Goal: Answer question/provide support: Share knowledge or assist other users

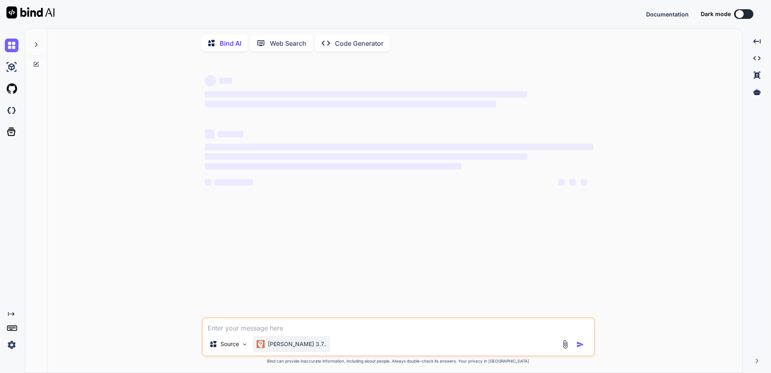
click at [284, 347] on p "[PERSON_NAME] 3.7.." at bounding box center [297, 344] width 59 height 8
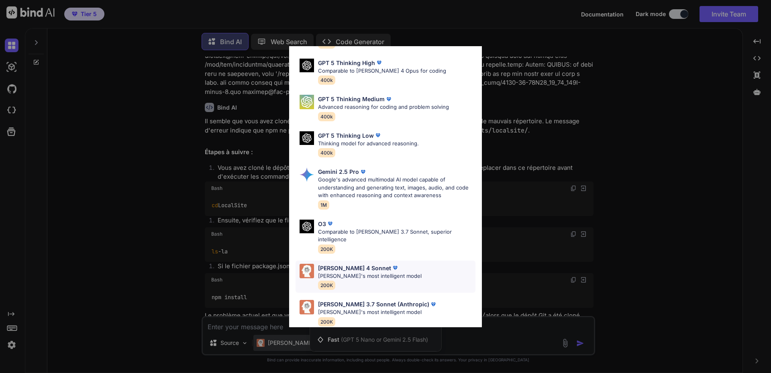
scroll to position [2098, 0]
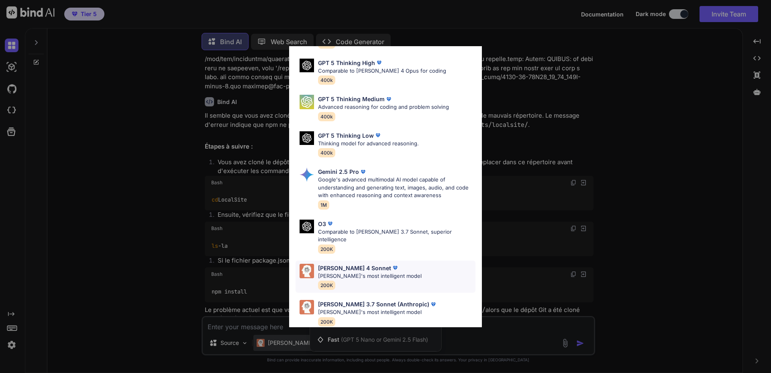
click at [343, 264] on p "[PERSON_NAME] 4 Sonnet" at bounding box center [354, 268] width 73 height 8
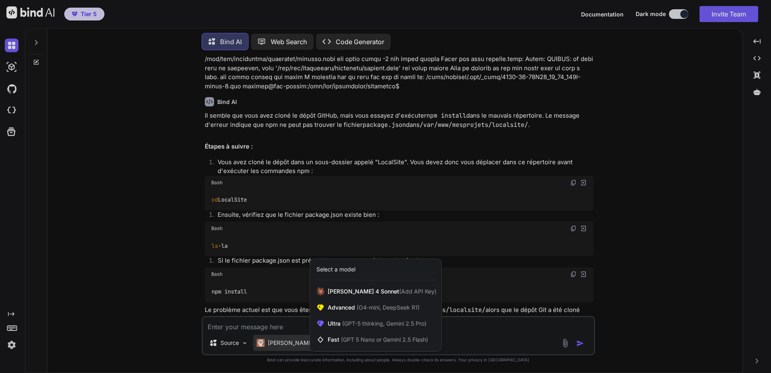
click at [281, 322] on div at bounding box center [385, 186] width 771 height 373
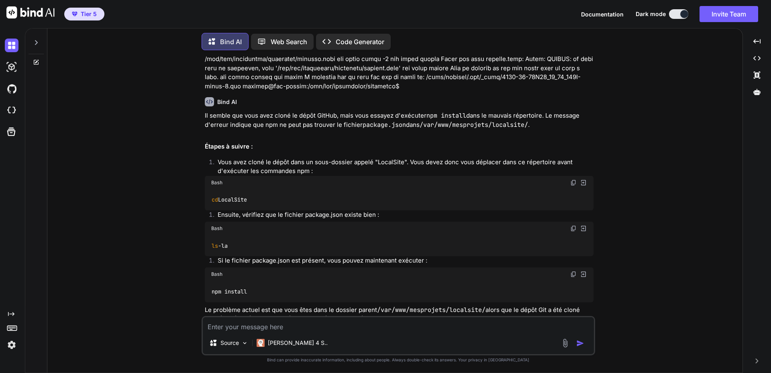
click at [40, 43] on div at bounding box center [36, 41] width 15 height 28
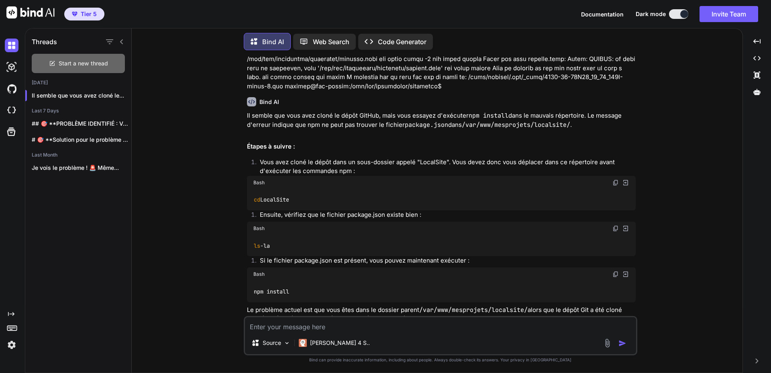
click at [75, 59] on span "Start a new thread" at bounding box center [83, 63] width 49 height 8
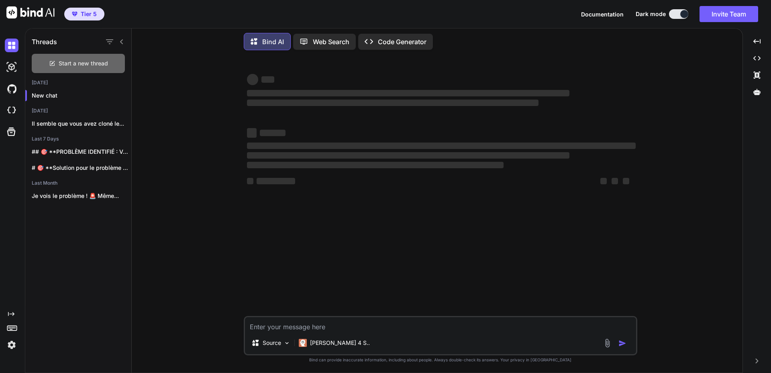
scroll to position [0, 0]
type textarea "x"
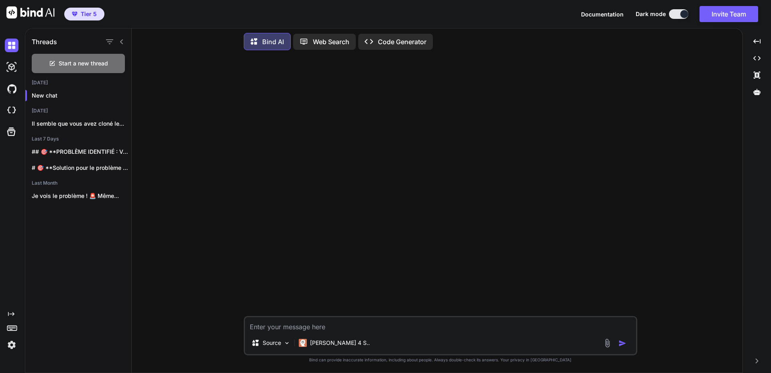
click at [285, 327] on textarea at bounding box center [440, 324] width 391 height 14
click at [331, 325] on textarea at bounding box center [440, 324] width 391 height 14
paste textarea "[URL][DOMAIN_NAME]"
paste textarea "Z:\backupsheep"
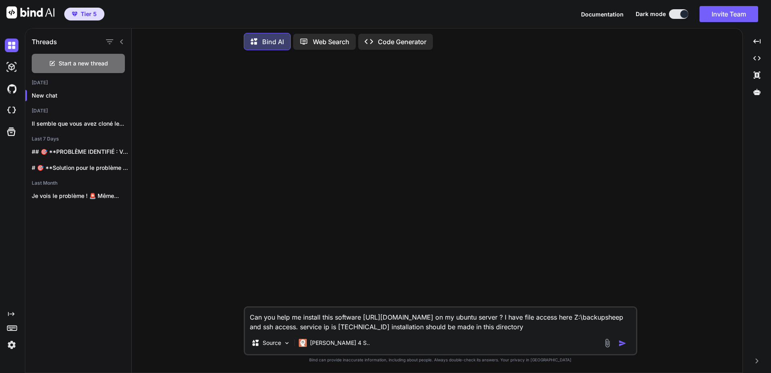
paste textarea "/var/www/mesprojets/backupsheep"
type textarea "Can you help me install this software [URL][DOMAIN_NAME] on my ubuntu server ? …"
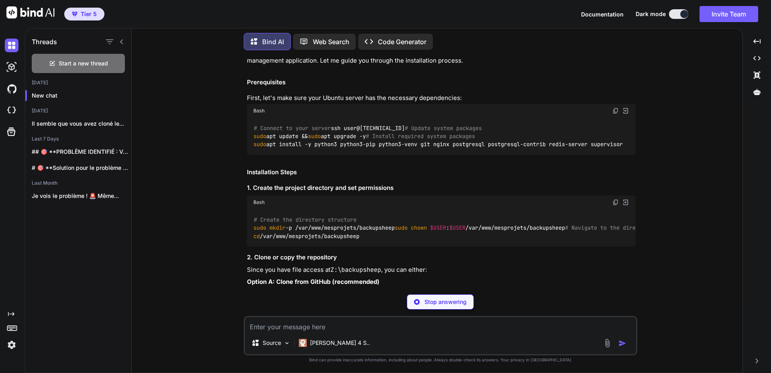
scroll to position [80, 0]
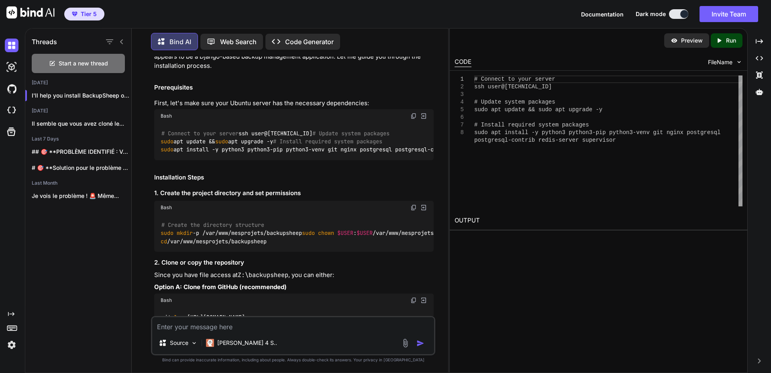
click at [373, 145] on div "# Connect to your server ssh user@[TECHNICAL_ID] # Update system packages sudo …" at bounding box center [294, 141] width 280 height 37
drag, startPoint x: 161, startPoint y: 141, endPoint x: 246, endPoint y: 142, distance: 84.8
click at [246, 142] on div "# Connect to your server ssh user@[TECHNICAL_ID] # Update system packages sudo …" at bounding box center [294, 141] width 280 height 37
click at [178, 154] on code "# Connect to your server ssh user@[TECHNICAL_ID] # Update system packages sudo …" at bounding box center [346, 141] width 370 height 25
drag, startPoint x: 161, startPoint y: 165, endPoint x: 333, endPoint y: 164, distance: 171.9
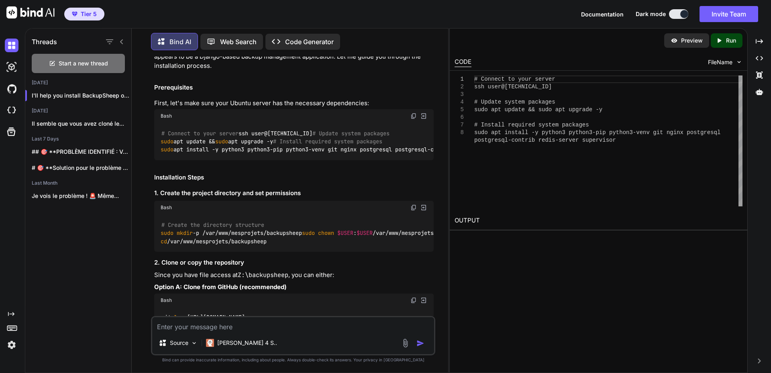
click at [333, 160] on div "# Connect to your server ssh user@[TECHNICAL_ID] # Update system packages sudo …" at bounding box center [294, 141] width 280 height 37
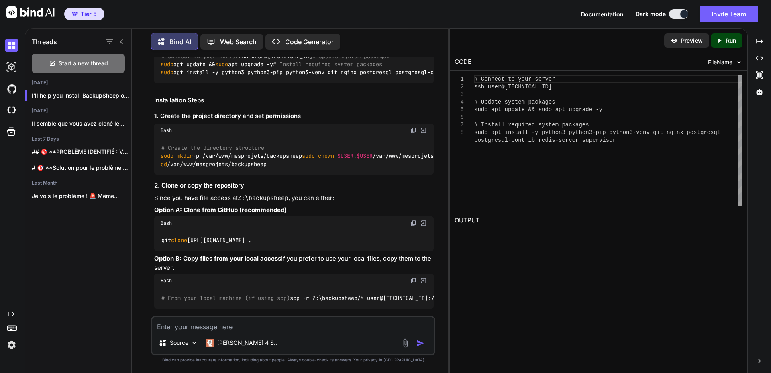
scroll to position [161, 0]
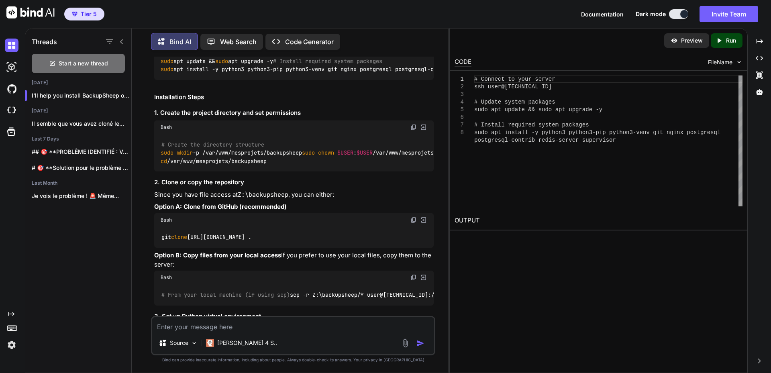
drag, startPoint x: 161, startPoint y: 234, endPoint x: 285, endPoint y: 237, distance: 124.1
click at [285, 171] on div "# Create the directory structure sudo mkdir -p /var/www/mesprojets/backupsheep …" at bounding box center [294, 152] width 280 height 37
copy code "cd /var/www/mesprojets/backupsheep"
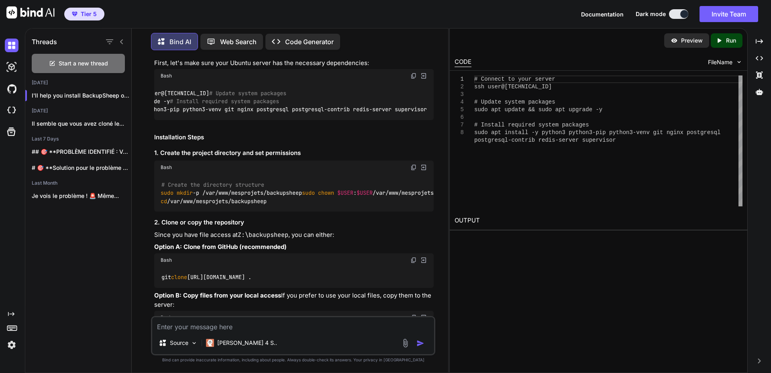
scroll to position [0, 0]
click at [371, 110] on div "# Connect to your server ssh user@[TECHNICAL_ID] # Update system packages sudo …" at bounding box center [294, 101] width 280 height 37
drag, startPoint x: 160, startPoint y: 126, endPoint x: 314, endPoint y: 125, distance: 154.2
click at [314, 120] on div "# Connect to your server ssh user@[TECHNICAL_ID] # Update system packages sudo …" at bounding box center [294, 101] width 280 height 37
copy code "sudo apt update && sudo apt upgrade -y"
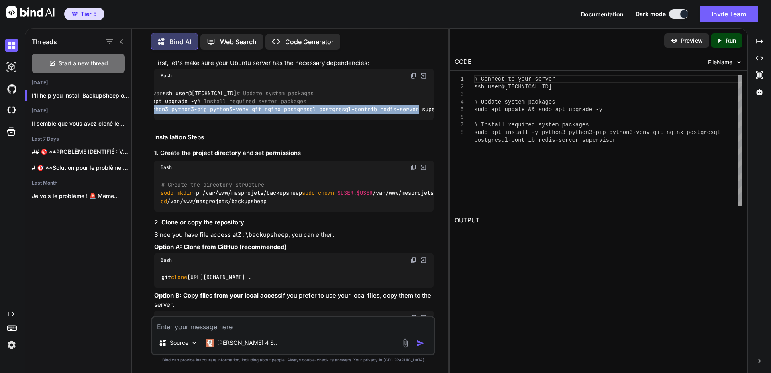
scroll to position [0, 114]
drag, startPoint x: 161, startPoint y: 151, endPoint x: 426, endPoint y: 151, distance: 265.1
click at [426, 114] on code "# Connect to your server ssh user@[TECHNICAL_ID] # Update system packages sudo …" at bounding box center [242, 101] width 370 height 25
copy code "sudo apt install -y python3 python3-pip python3-venv git nginx postgresql postg…"
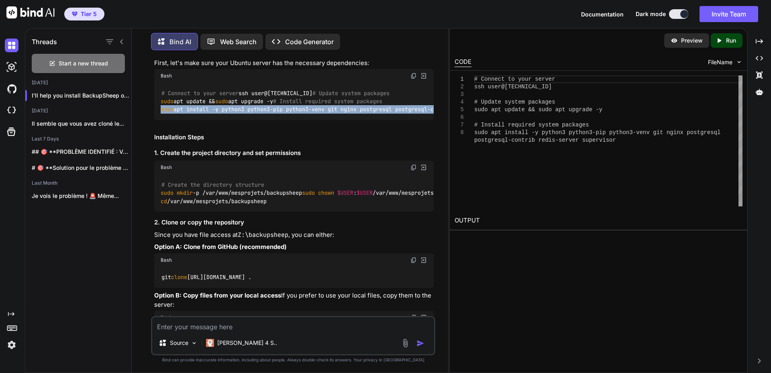
copy code "sudo apt install -y python3 python3-pip python3-venv git nginx postgresql postg…"
drag, startPoint x: 161, startPoint y: 247, endPoint x: 365, endPoint y: 249, distance: 204.0
click at [365, 212] on div "# Create the directory structure sudo mkdir -p /var/www/mesprojets/backupsheep …" at bounding box center [294, 192] width 280 height 37
copy code "sudo chown $USER : $USER /var/www/mesprojets/backupsheep"
drag, startPoint x: 161, startPoint y: 273, endPoint x: 331, endPoint y: 273, distance: 170.3
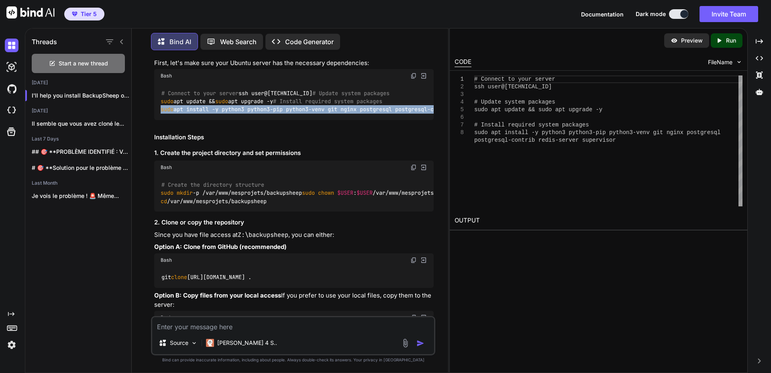
click at [331, 212] on div "# Create the directory structure sudo mkdir -p /var/www/mesprojets/backupsheep …" at bounding box center [294, 192] width 280 height 37
copy code "cd /var/www/mesprojets/backupsheep"
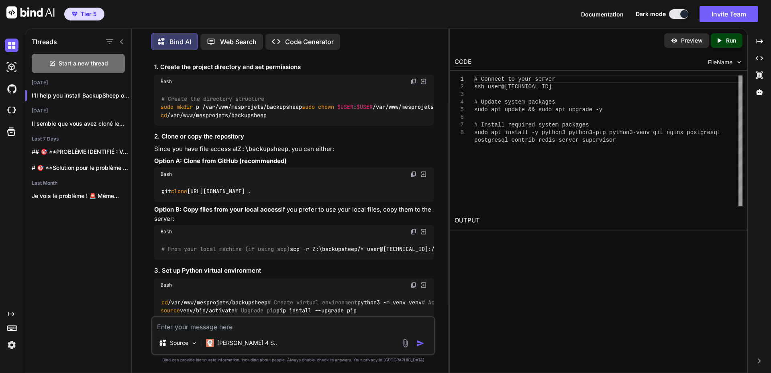
scroll to position [241, 0]
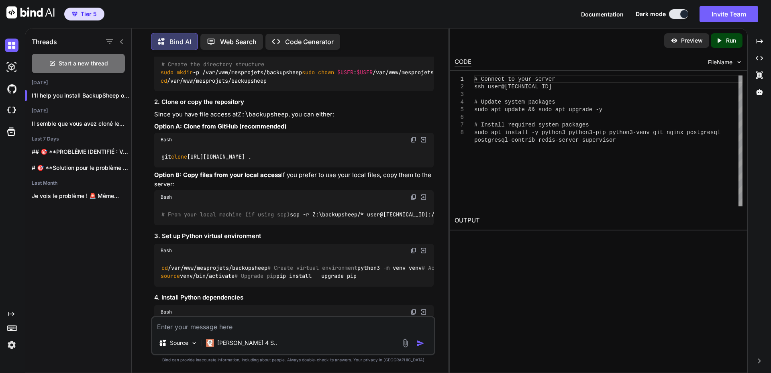
click at [252, 161] on code "git clone [URL][DOMAIN_NAME] ." at bounding box center [206, 157] width 91 height 8
copy div "git clone [URL][DOMAIN_NAME] ."
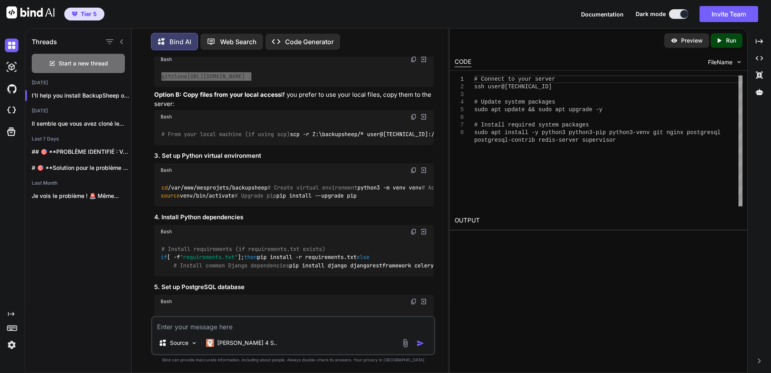
scroll to position [361, 0]
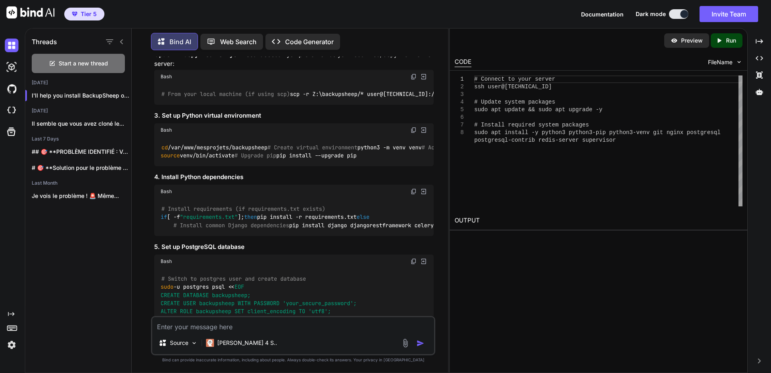
click at [415, 133] on img at bounding box center [413, 130] width 6 height 6
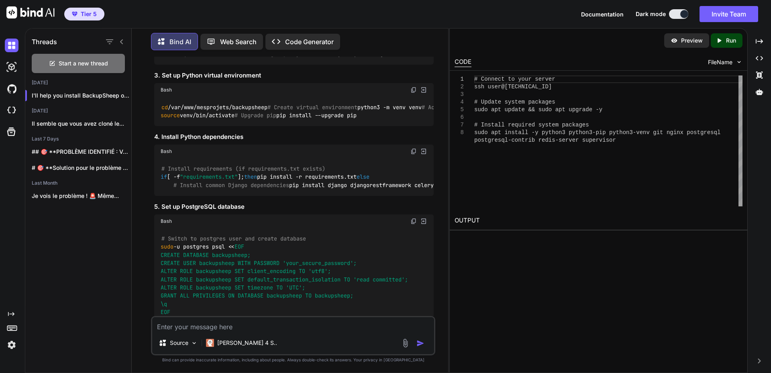
click at [291, 142] on h3 "4. Install Python dependencies" at bounding box center [294, 137] width 280 height 9
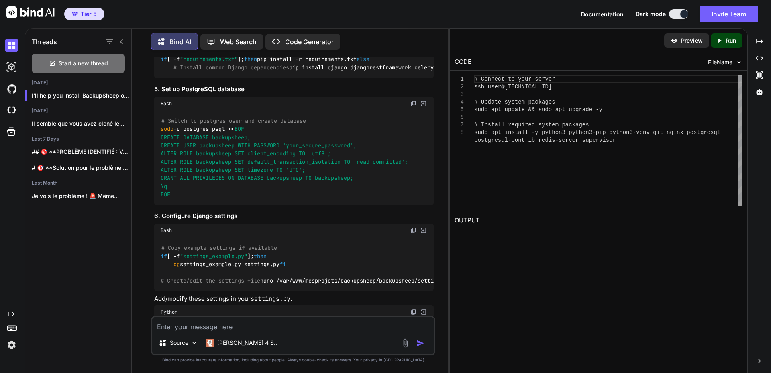
scroll to position [562, 0]
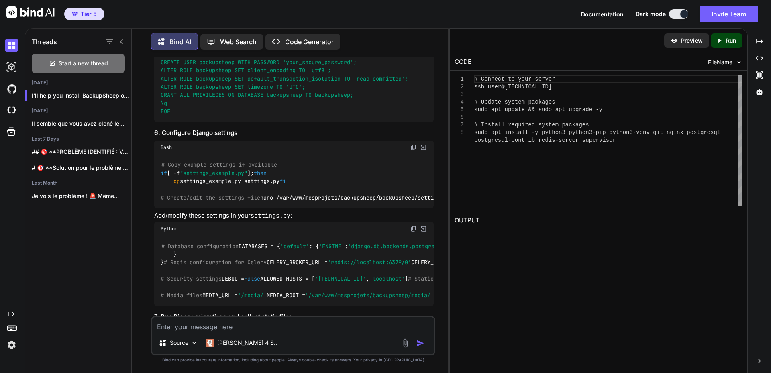
click at [414, 24] on img at bounding box center [413, 20] width 6 height 6
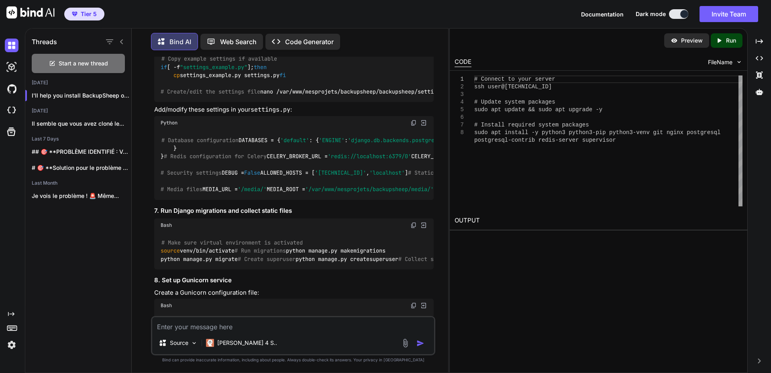
scroll to position [723, 0]
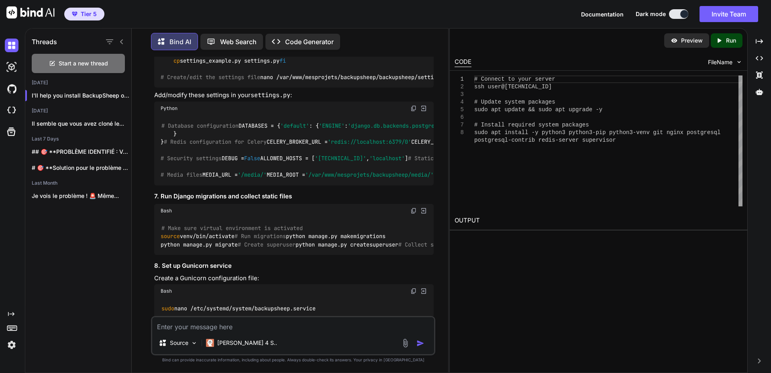
click at [413, 30] on img at bounding box center [413, 27] width 6 height 6
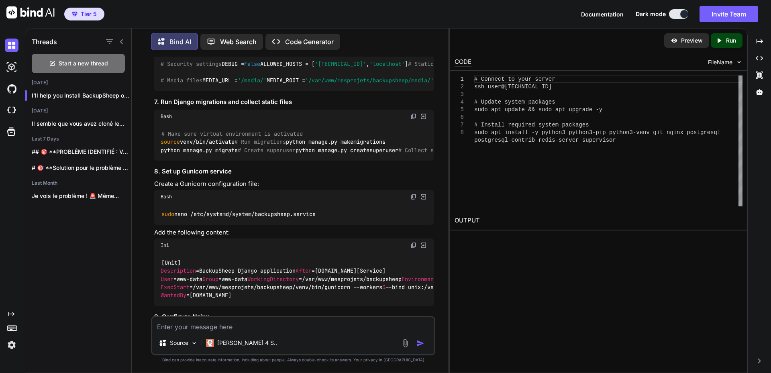
scroll to position [803, 0]
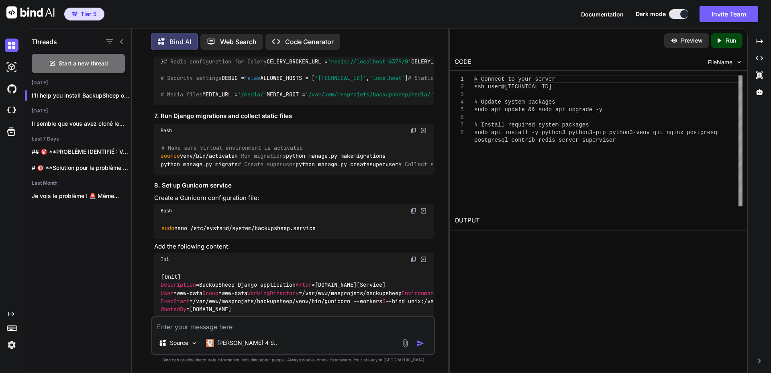
drag, startPoint x: 161, startPoint y: 247, endPoint x: 210, endPoint y: 247, distance: 49.4
click at [210, 105] on div "# Database configuration DATABASES = { 'default' : { 'ENGINE' : 'django.db.back…" at bounding box center [294, 70] width 280 height 70
copy code "DATABASES = {"
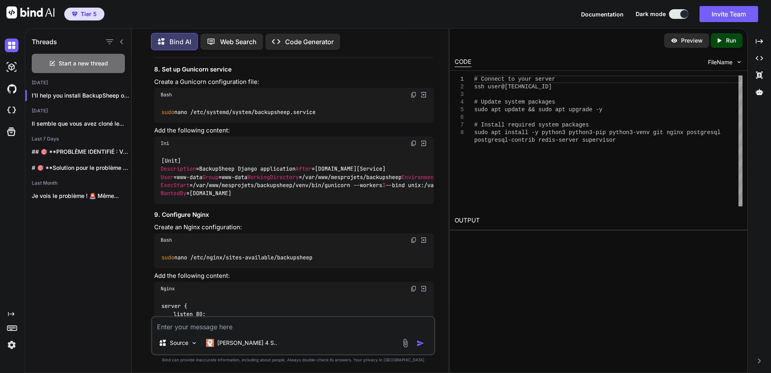
scroll to position [924, 0]
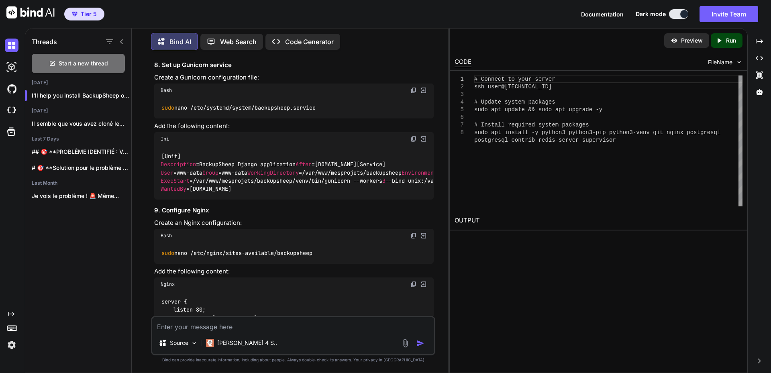
drag, startPoint x: 163, startPoint y: 129, endPoint x: 176, endPoint y: 144, distance: 19.6
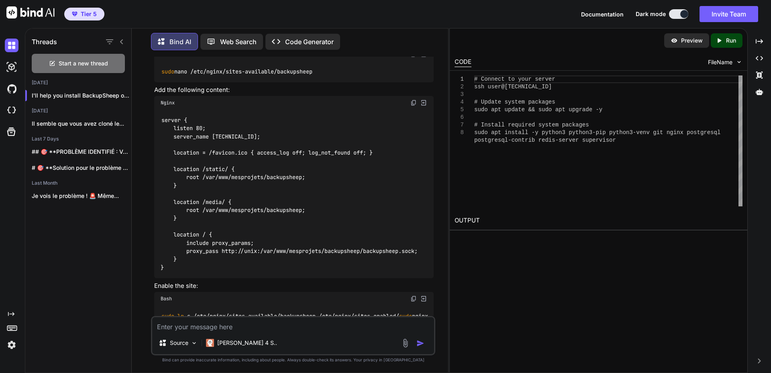
scroll to position [1108, 0]
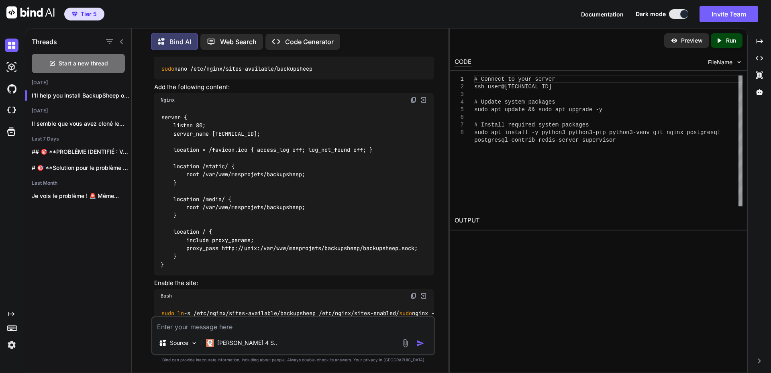
drag, startPoint x: 161, startPoint y: 118, endPoint x: 359, endPoint y: 145, distance: 199.0
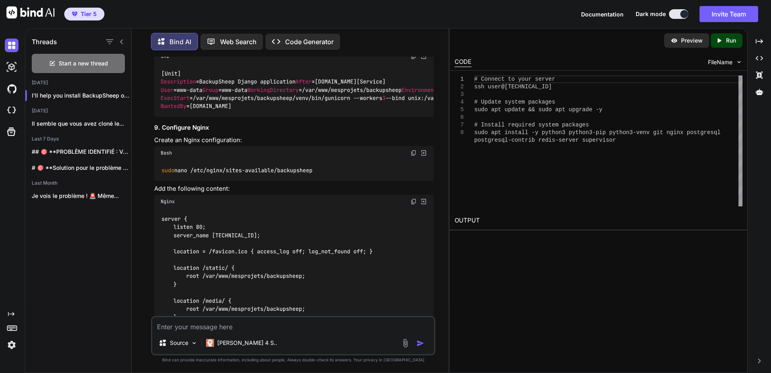
scroll to position [988, 0]
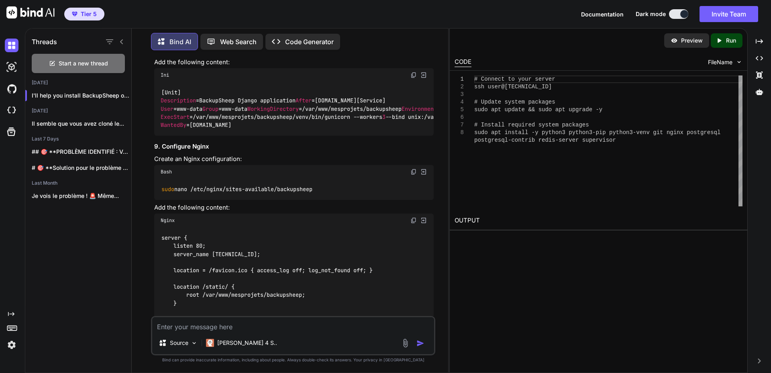
copy code "# Database configuration DATABASES = { 'default' : { 'ENGINE' : 'django.db.back…"
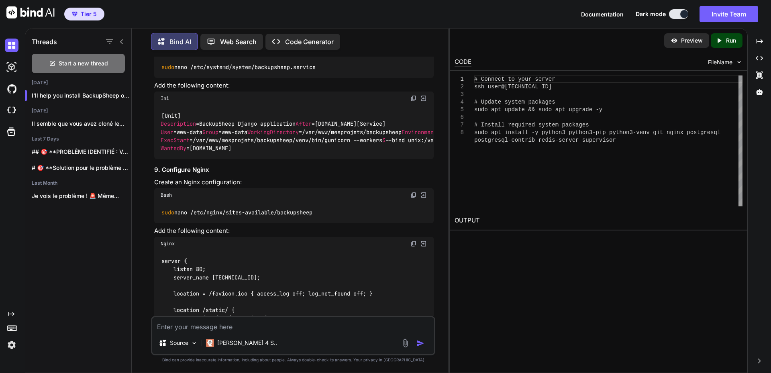
scroll to position [959, 0]
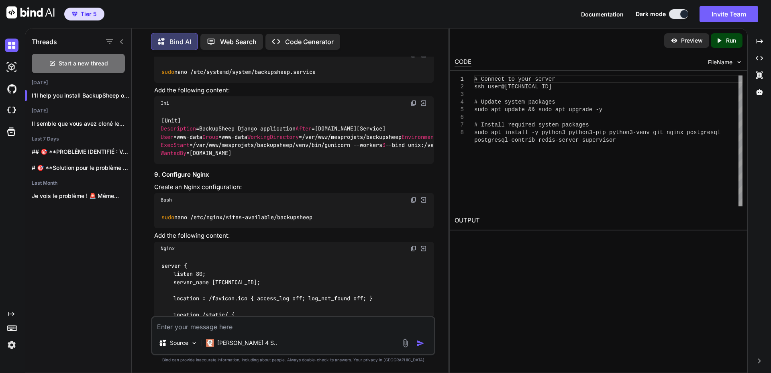
drag, startPoint x: 224, startPoint y: 108, endPoint x: 319, endPoint y: 108, distance: 94.8
copy span "django.db.backends.postgresql"
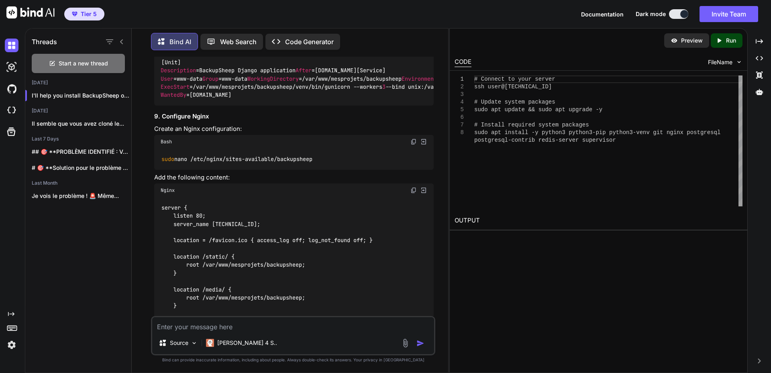
scroll to position [1000, 0]
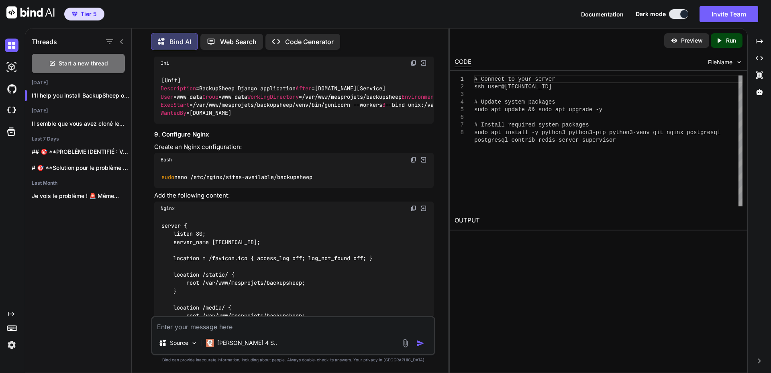
click at [235, 326] on textarea at bounding box center [293, 324] width 282 height 14
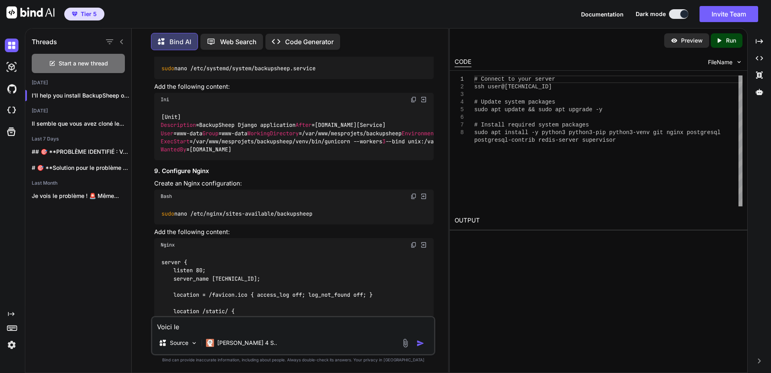
scroll to position [879, 0]
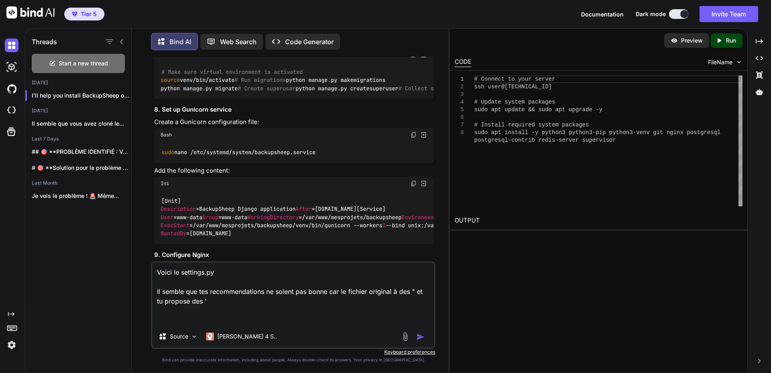
paste textarea """" Django settings for backupsheep project. Generated by 'django-admin startpr…"
type textarea "Lorem ip dolorsit.am Co adipis eli sed doeiusmodtempor in utlabo etd magna ali …"
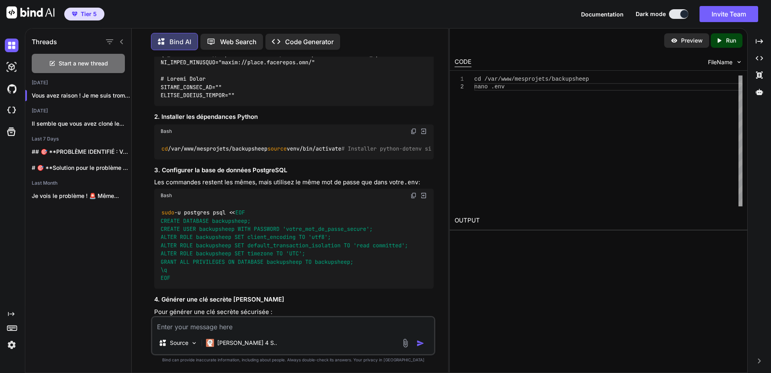
scroll to position [3649, 0]
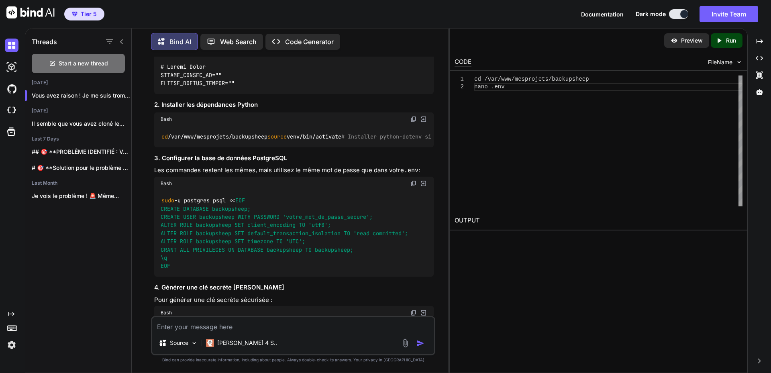
drag, startPoint x: 177, startPoint y: 201, endPoint x: 165, endPoint y: 202, distance: 12.1
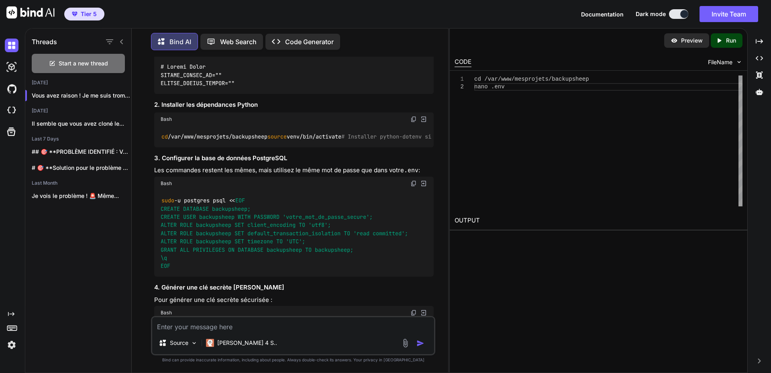
scroll to position [3689, 0]
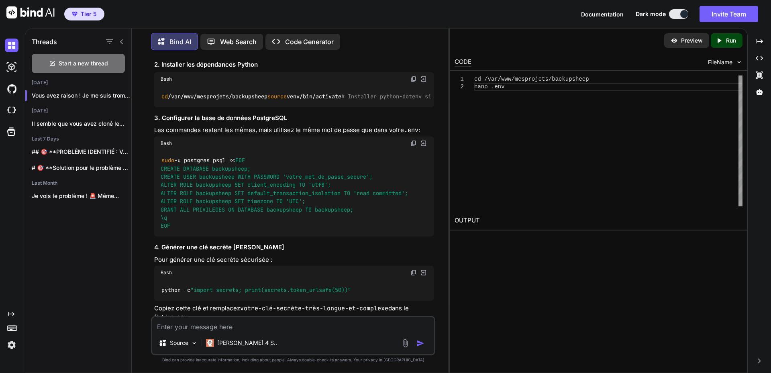
drag, startPoint x: 161, startPoint y: 161, endPoint x: 212, endPoint y: 160, distance: 51.8
drag, startPoint x: 416, startPoint y: 194, endPoint x: 422, endPoint y: 236, distance: 42.7
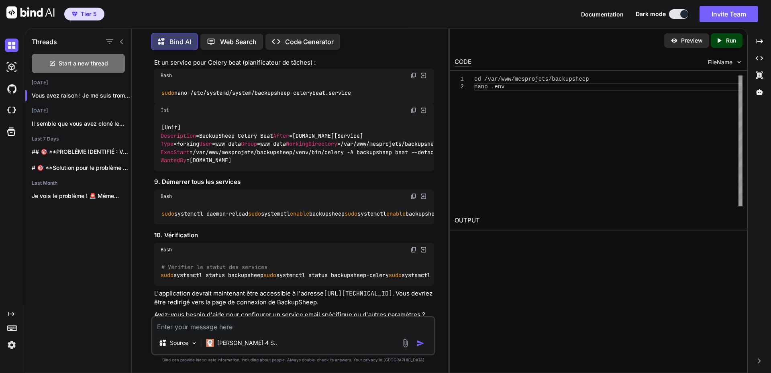
scroll to position [4372, 0]
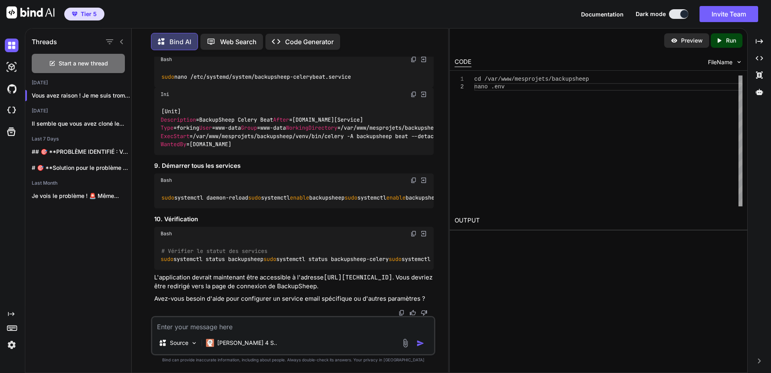
drag, startPoint x: 285, startPoint y: 222, endPoint x: 292, endPoint y: 223, distance: 6.5
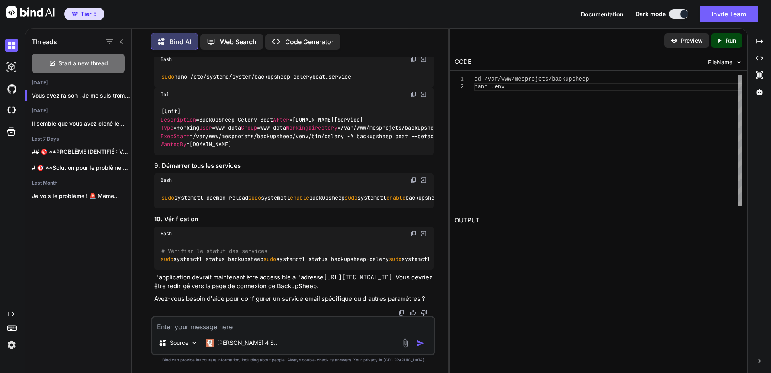
scroll to position [4573, 0]
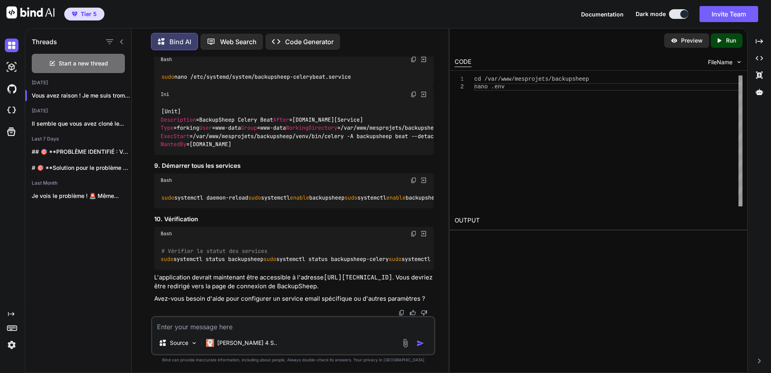
drag, startPoint x: 171, startPoint y: 112, endPoint x: 312, endPoint y: 114, distance: 140.2
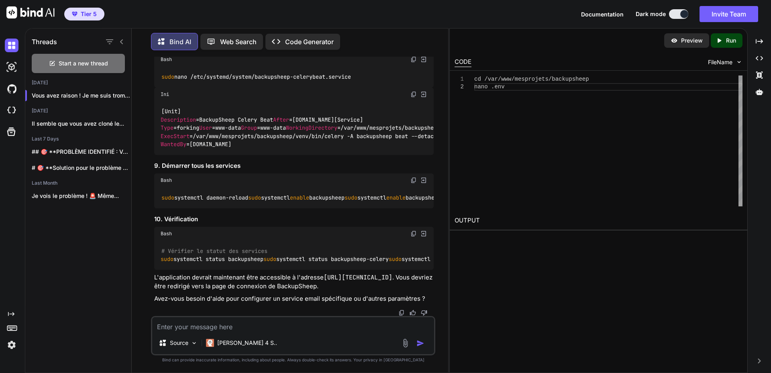
click at [253, 327] on textarea at bounding box center [293, 324] width 282 height 14
paste textarea "/etc/systemd/system/backupsheep.service"
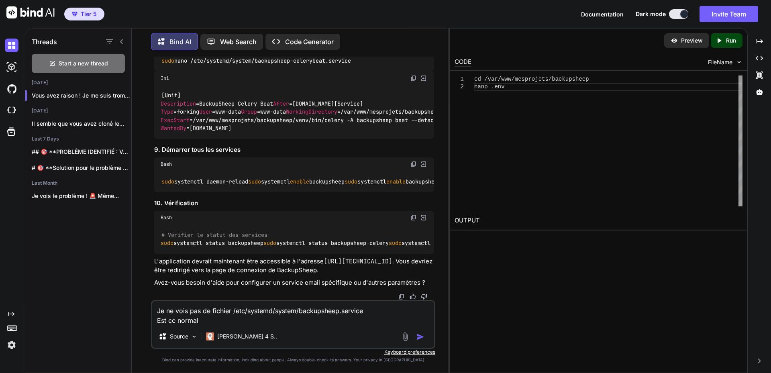
type textarea "Je ne vois pas de fichier /etc/systemd/system/backupsheep.service Est ce normal…"
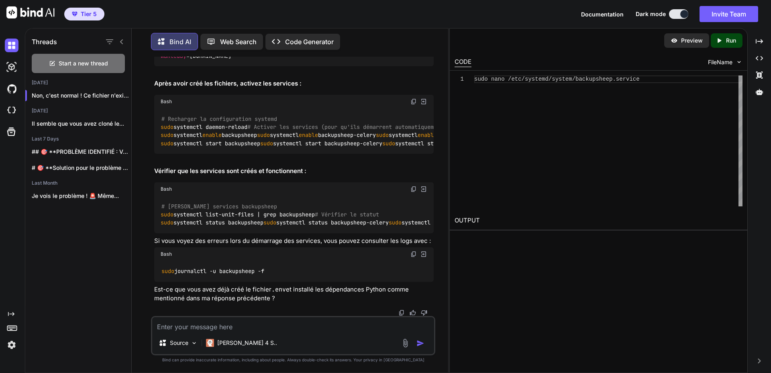
scroll to position [5756, 0]
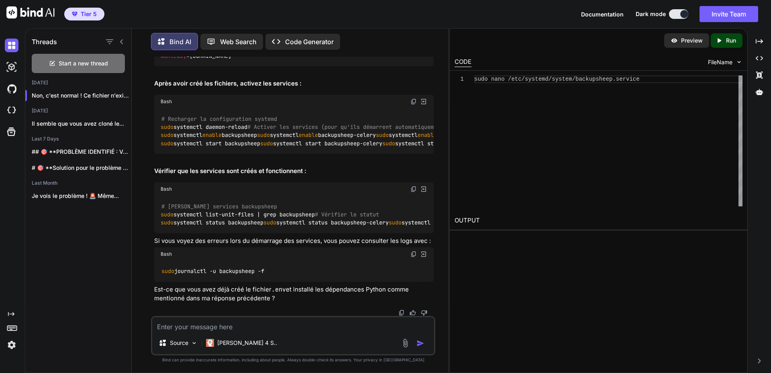
scroll to position [5957, 0]
drag, startPoint x: 412, startPoint y: 263, endPoint x: 455, endPoint y: 314, distance: 66.2
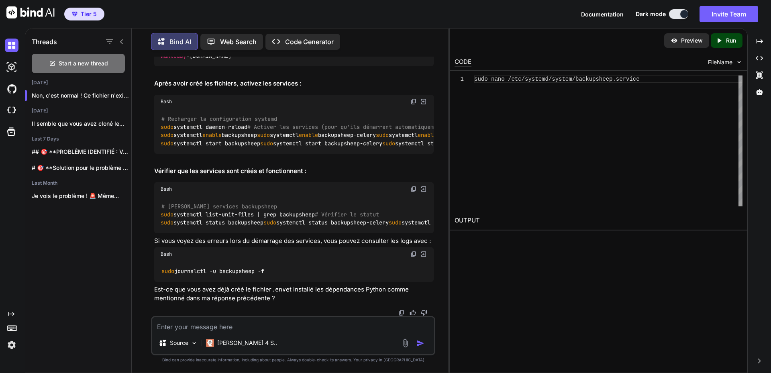
click at [436, 149] on div "You Can you help me install this software [URL][DOMAIN_NAME] on my ubuntu serve…" at bounding box center [293, 215] width 310 height 316
click at [412, 9] on img at bounding box center [413, 5] width 6 height 6
click at [441, 151] on div "You Can you help me install this software [URL][DOMAIN_NAME] on my ubuntu serve…" at bounding box center [293, 215] width 310 height 316
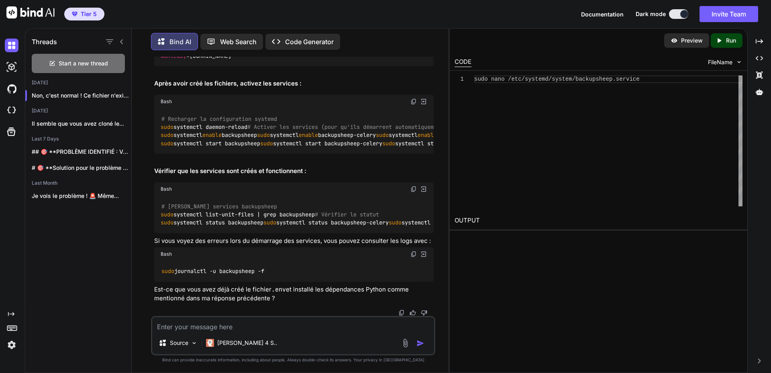
scroll to position [5876, 0]
click at [208, 326] on textarea at bounding box center [293, 324] width 282 height 14
paste textarea "sudo systemctl daemon-reload sudo systemctl enable backupsheep sudo systemctl e…"
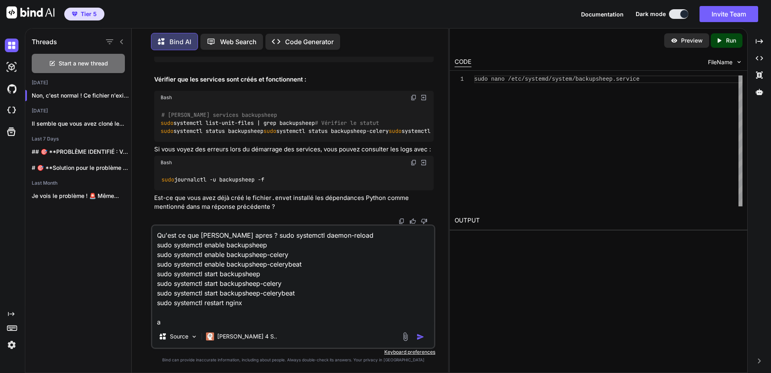
scroll to position [1, 0]
type textarea "Qu'est ce que [PERSON_NAME] apres ? sudo systemctl daemon-reload sudo systemctl…"
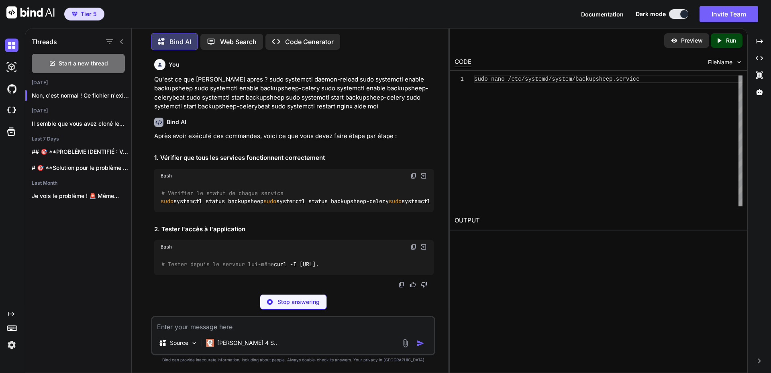
scroll to position [6855, 0]
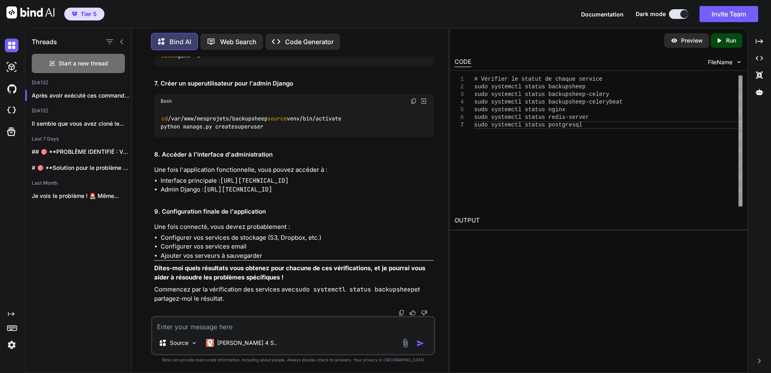
drag, startPoint x: 188, startPoint y: 261, endPoint x: 313, endPoint y: 261, distance: 125.3
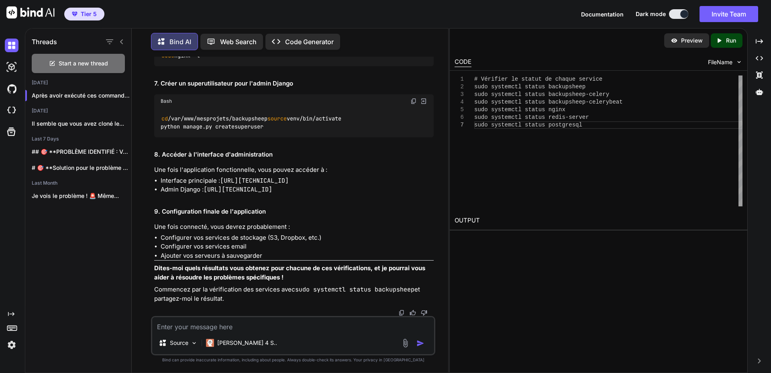
drag, startPoint x: 161, startPoint y: 261, endPoint x: 268, endPoint y: 261, distance: 107.2
click at [218, 324] on textarea at bounding box center [293, 324] width 282 height 14
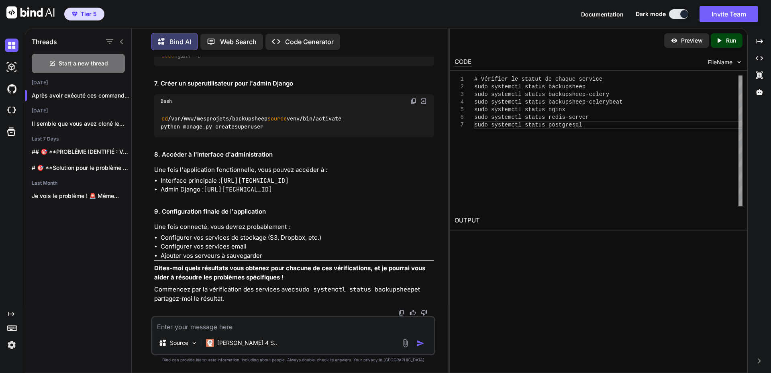
paste textarea "loremip@dol-sitame:/con/adi/elitseddoe/temporincid$ ut /lab/etd/magnaaliqu/enim…"
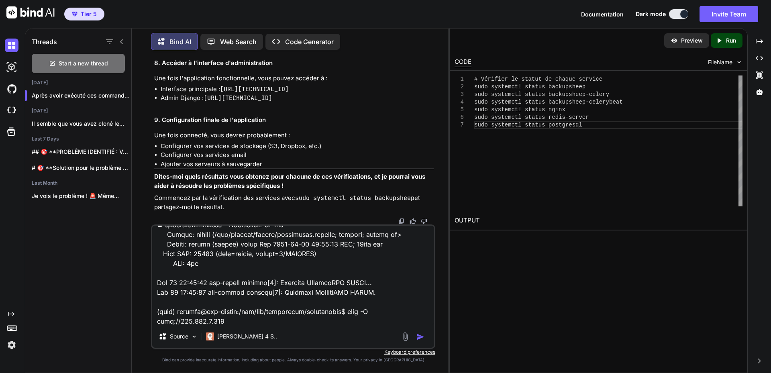
scroll to position [7336, 0]
drag, startPoint x: 253, startPoint y: 134, endPoint x: 341, endPoint y: 137, distance: 87.2
click at [227, 324] on textarea at bounding box center [293, 276] width 282 height 100
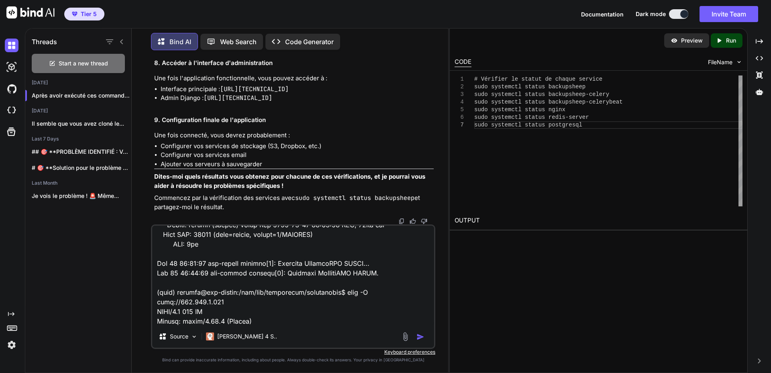
scroll to position [4955, 0]
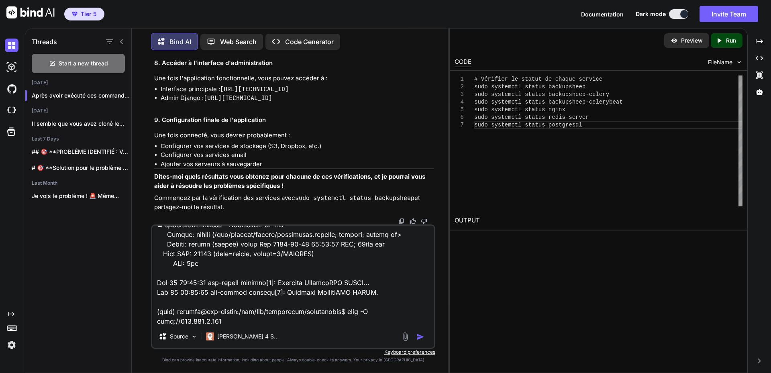
drag, startPoint x: 255, startPoint y: 134, endPoint x: 362, endPoint y: 133, distance: 106.8
click at [229, 322] on textarea at bounding box center [293, 276] width 282 height 100
paste textarea "[URL][TECHNICAL_ID]"
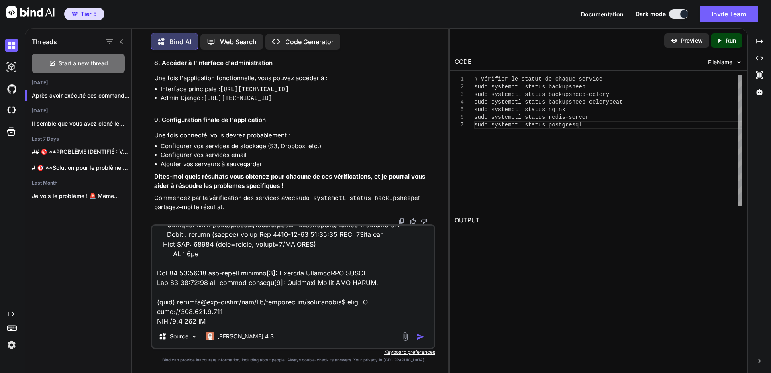
scroll to position [4965, 0]
click at [332, 295] on textarea at bounding box center [293, 276] width 282 height 100
drag, startPoint x: 343, startPoint y: 323, endPoint x: 349, endPoint y: 320, distance: 6.3
click at [343, 322] on textarea at bounding box center [293, 276] width 282 height 100
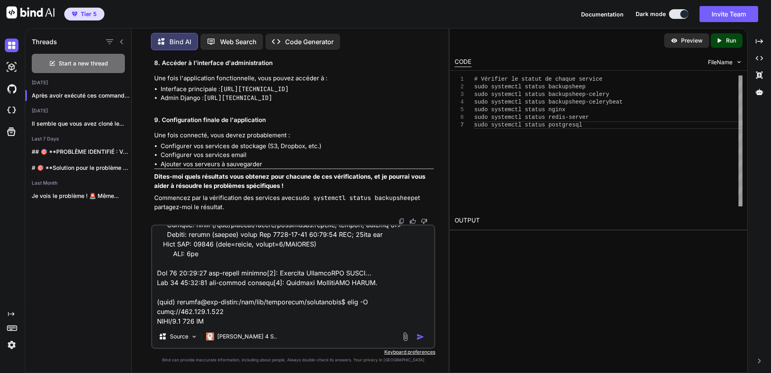
paste textarea "backupsheep"
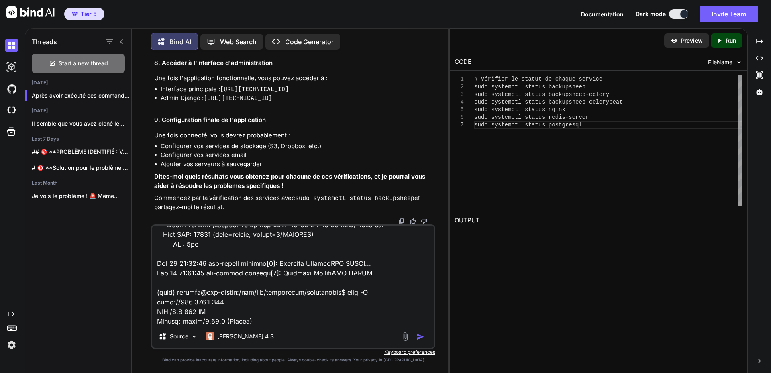
scroll to position [4974, 0]
paste textarea "backupsheep"
drag, startPoint x: 216, startPoint y: 303, endPoint x: 275, endPoint y: 303, distance: 59.0
click at [275, 303] on textarea at bounding box center [293, 276] width 282 height 100
click at [179, 322] on textarea at bounding box center [293, 276] width 282 height 100
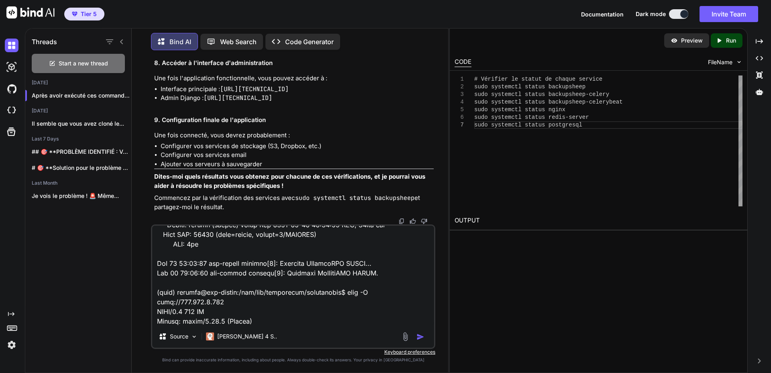
paste textarea "[URL][TECHNICAL_ID]"
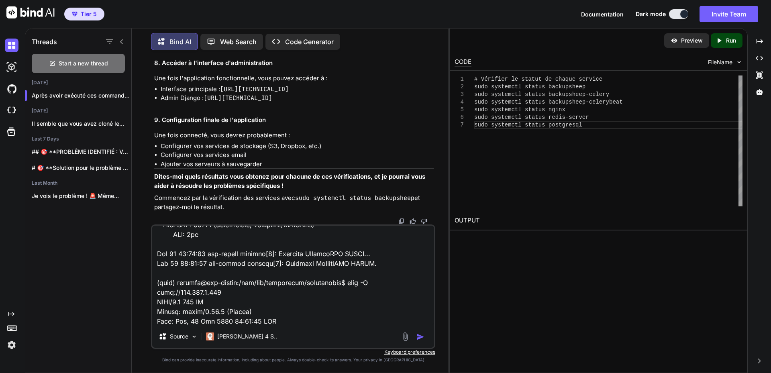
click at [310, 320] on textarea at bounding box center [293, 276] width 282 height 100
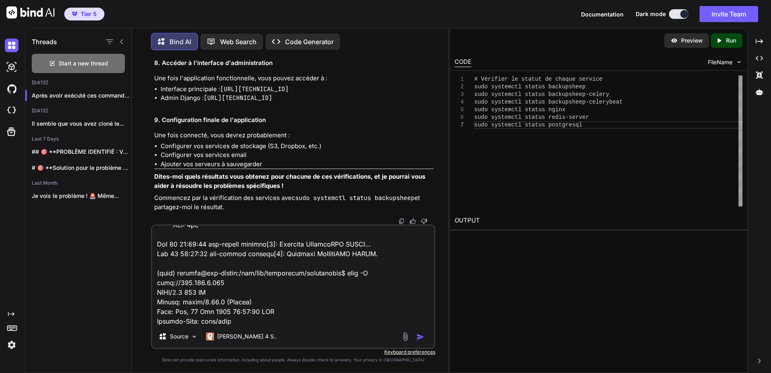
paste textarea "[URL][TECHNICAL_ID]"
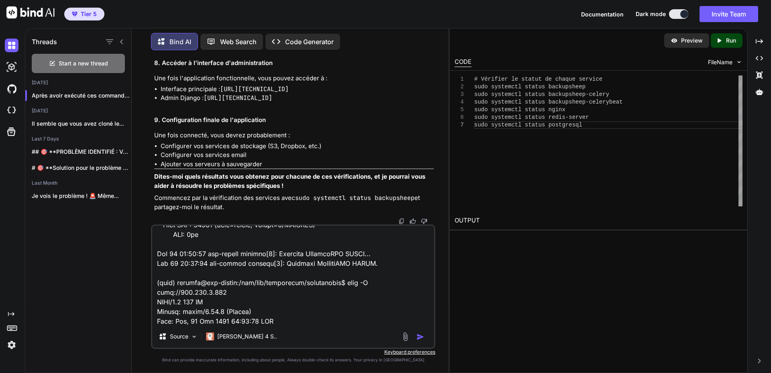
type textarea "loremip@dol-sitame:/con/adi/elitseddoe/temporincid$ ut /lab/etd/magnaaliqu/enim…"
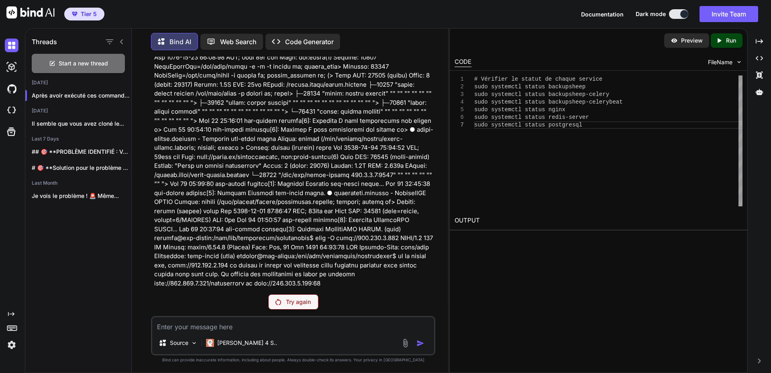
scroll to position [10671, 0]
click at [292, 304] on p "Try again" at bounding box center [298, 302] width 25 height 8
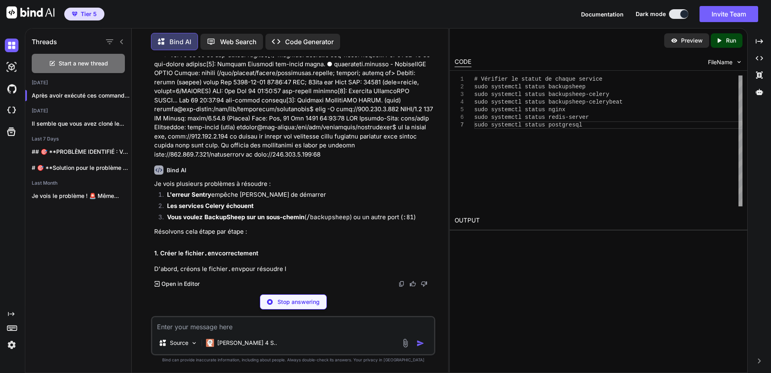
scroll to position [10800, 0]
